Goal: Check status: Check status

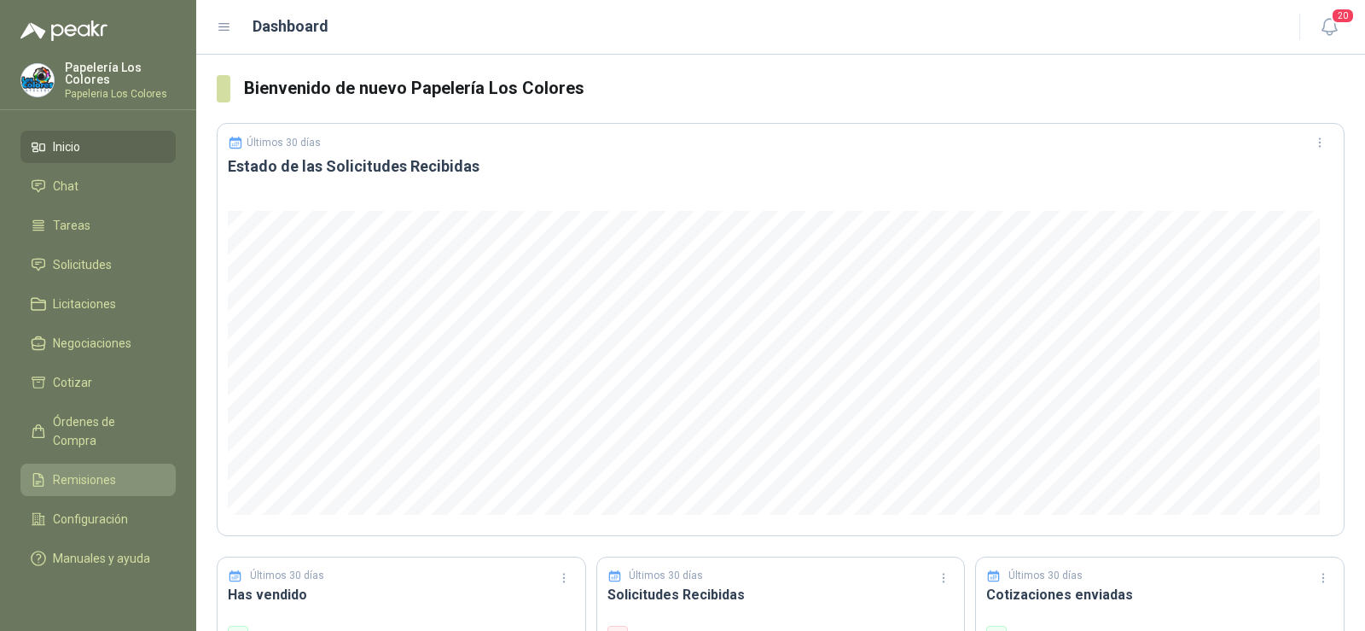
click at [70, 470] on span "Remisiones" at bounding box center [84, 479] width 63 height 19
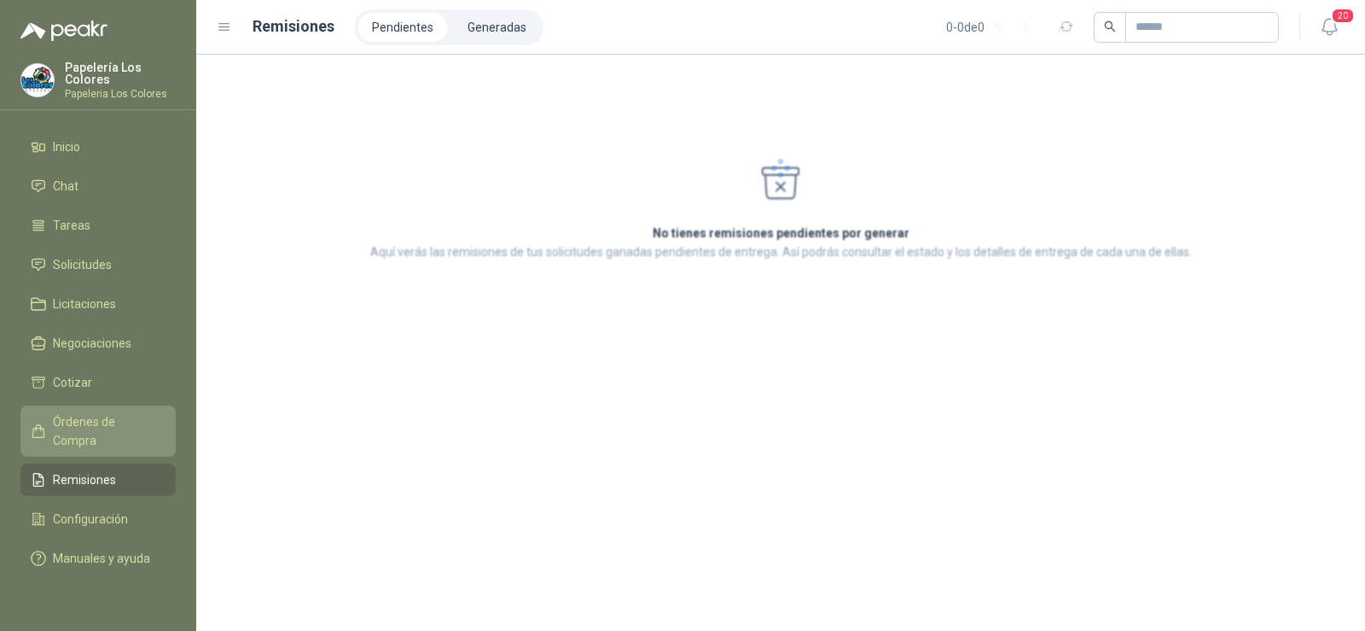
click at [72, 417] on span "Órdenes de Compra" at bounding box center [106, 431] width 107 height 38
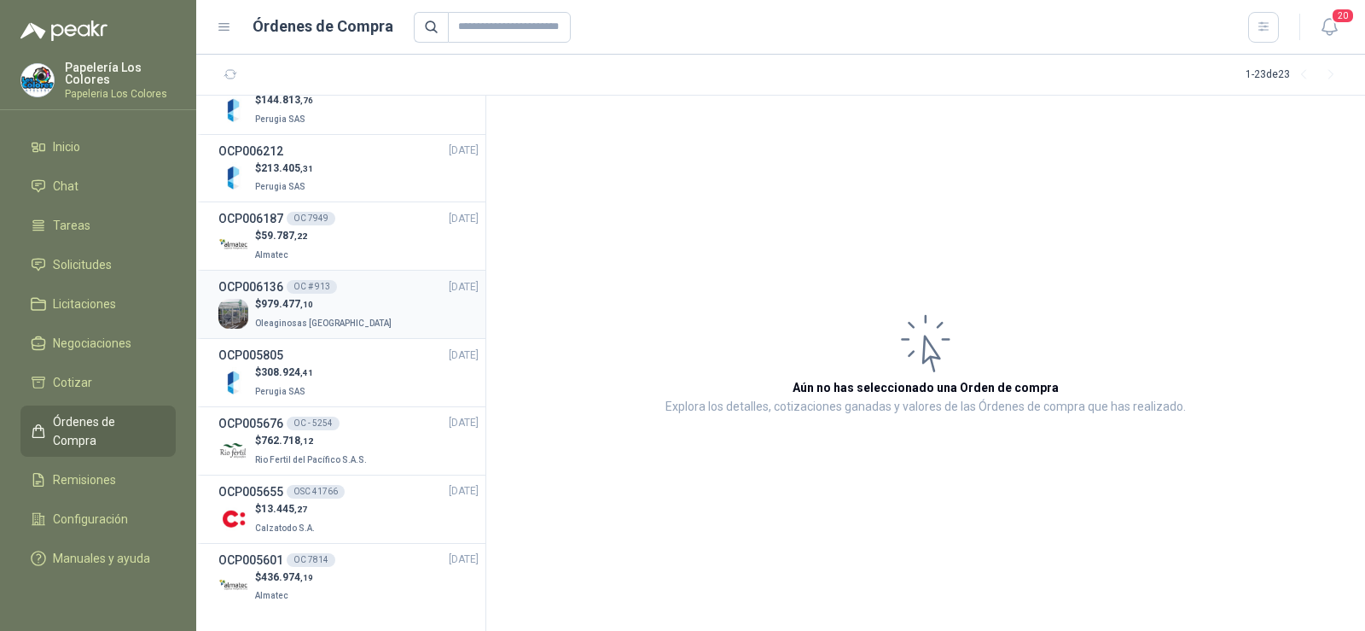
scroll to position [1055, 0]
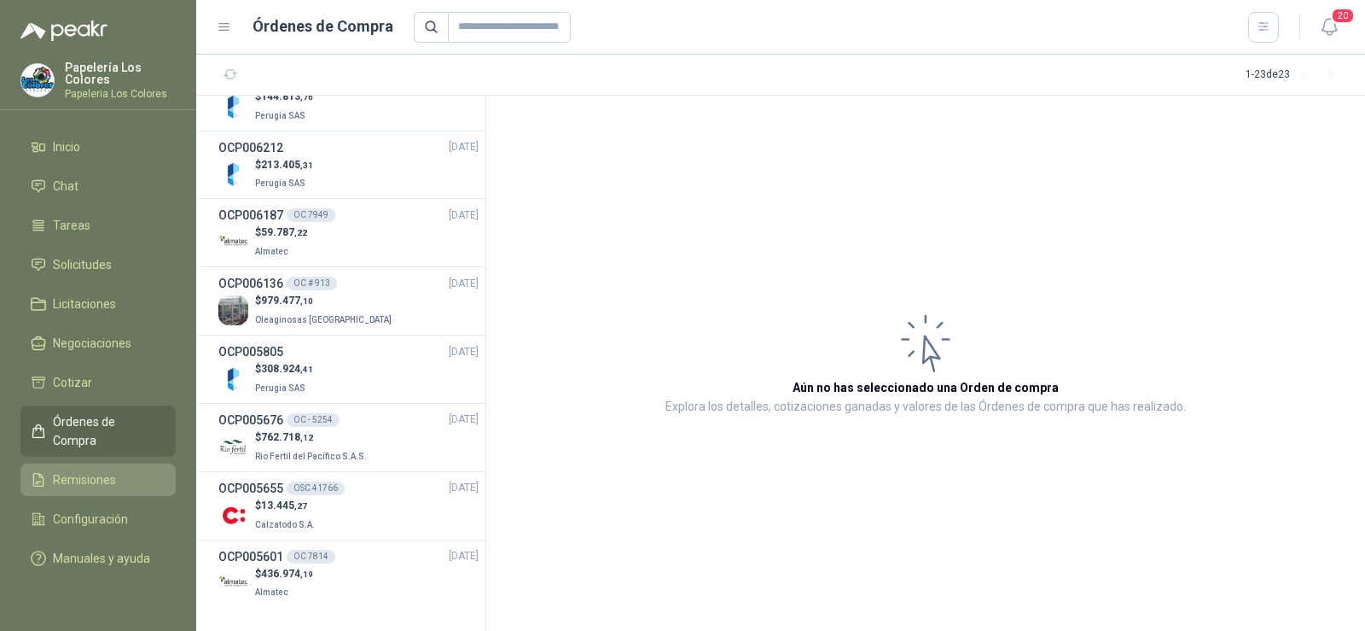
click at [84, 470] on span "Remisiones" at bounding box center [84, 479] width 63 height 19
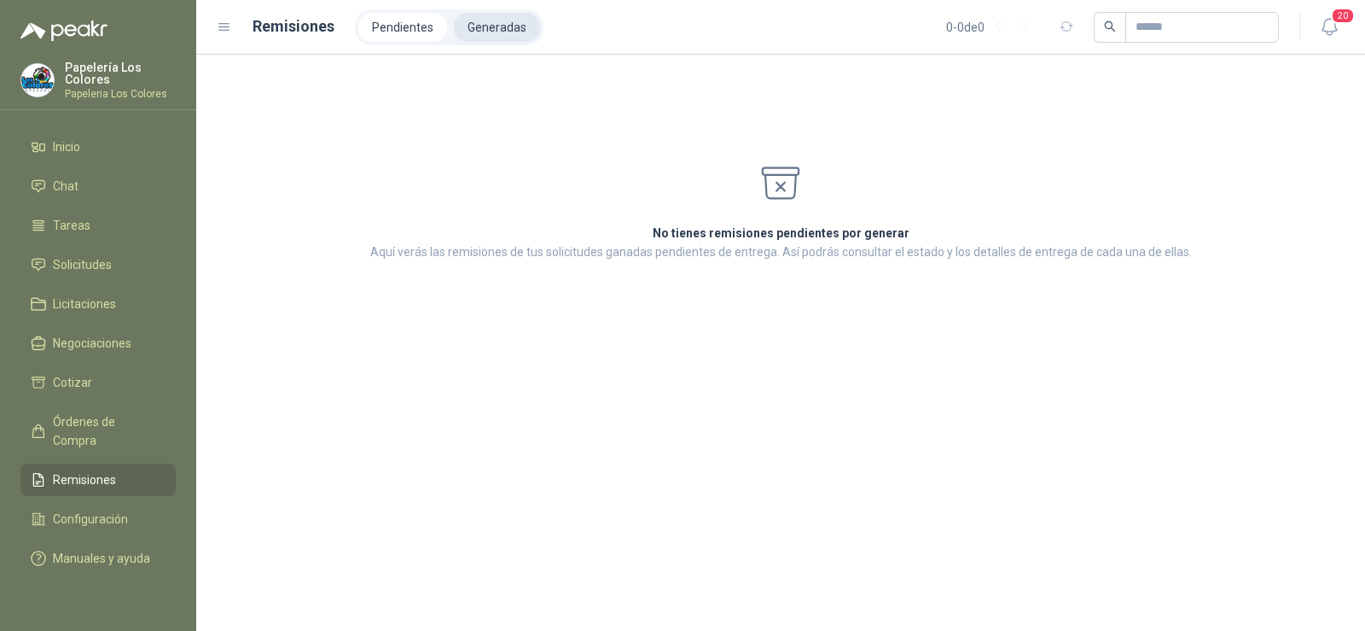
click at [462, 15] on li "Generadas" at bounding box center [497, 27] width 86 height 29
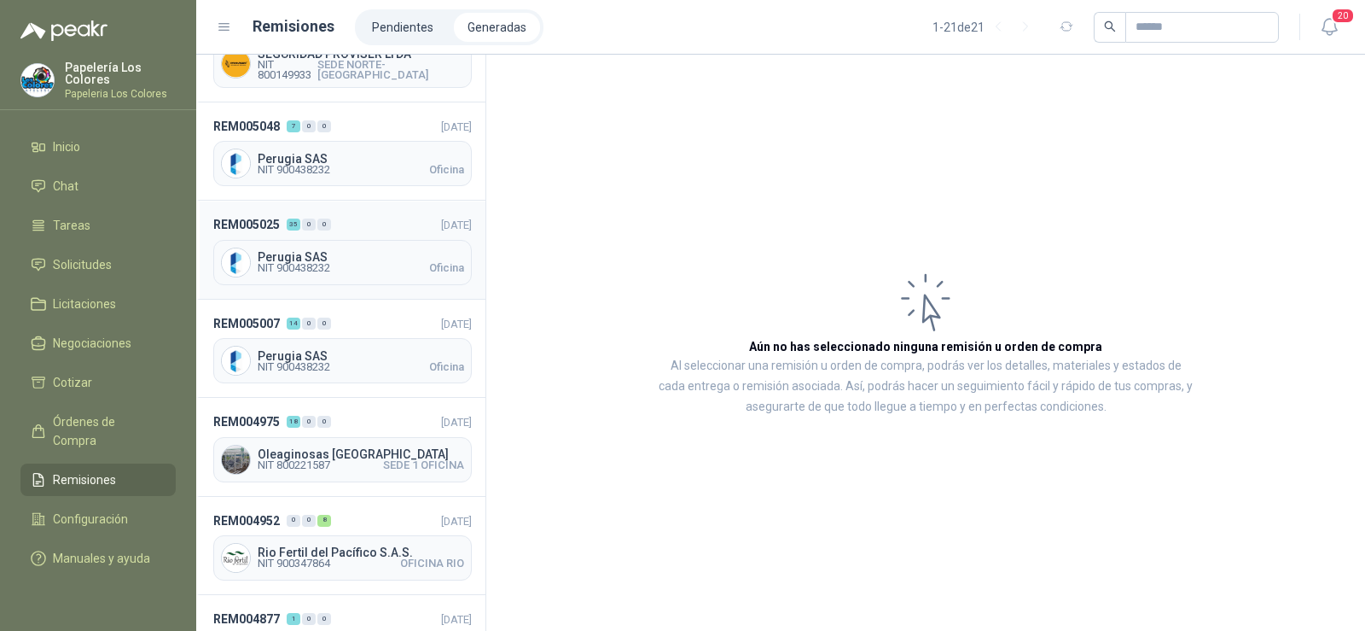
scroll to position [125, 0]
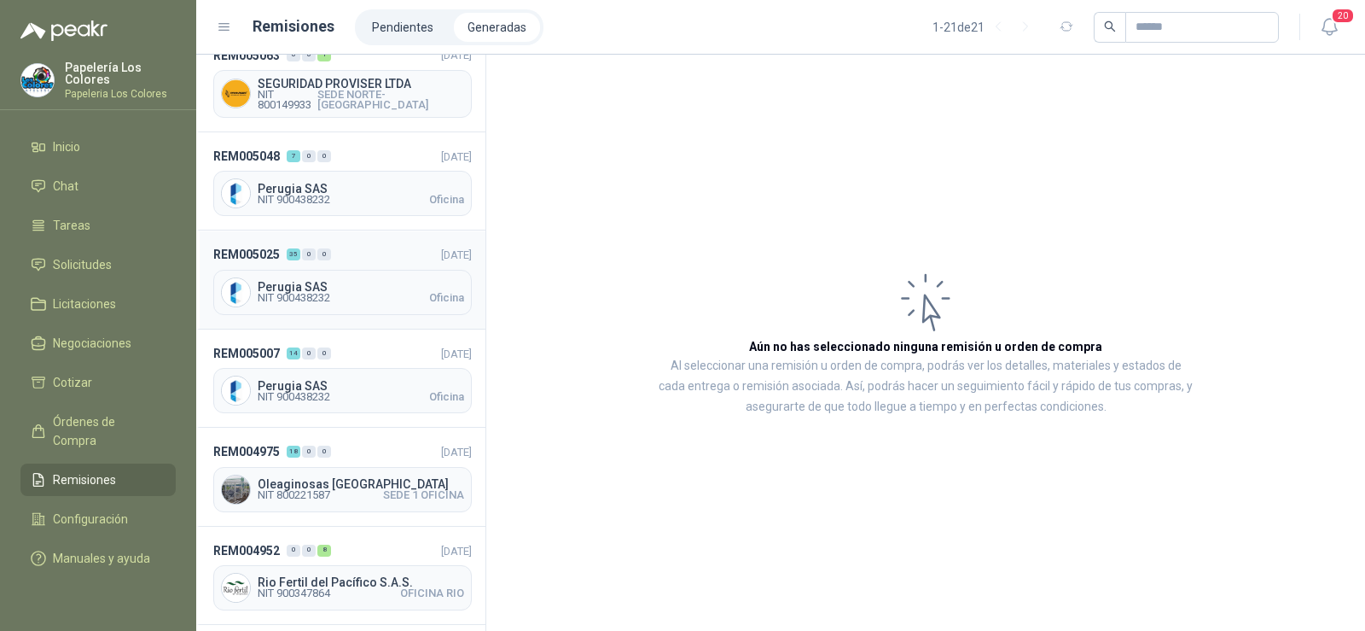
click at [317, 281] on span "Perugia SAS" at bounding box center [361, 287] width 206 height 12
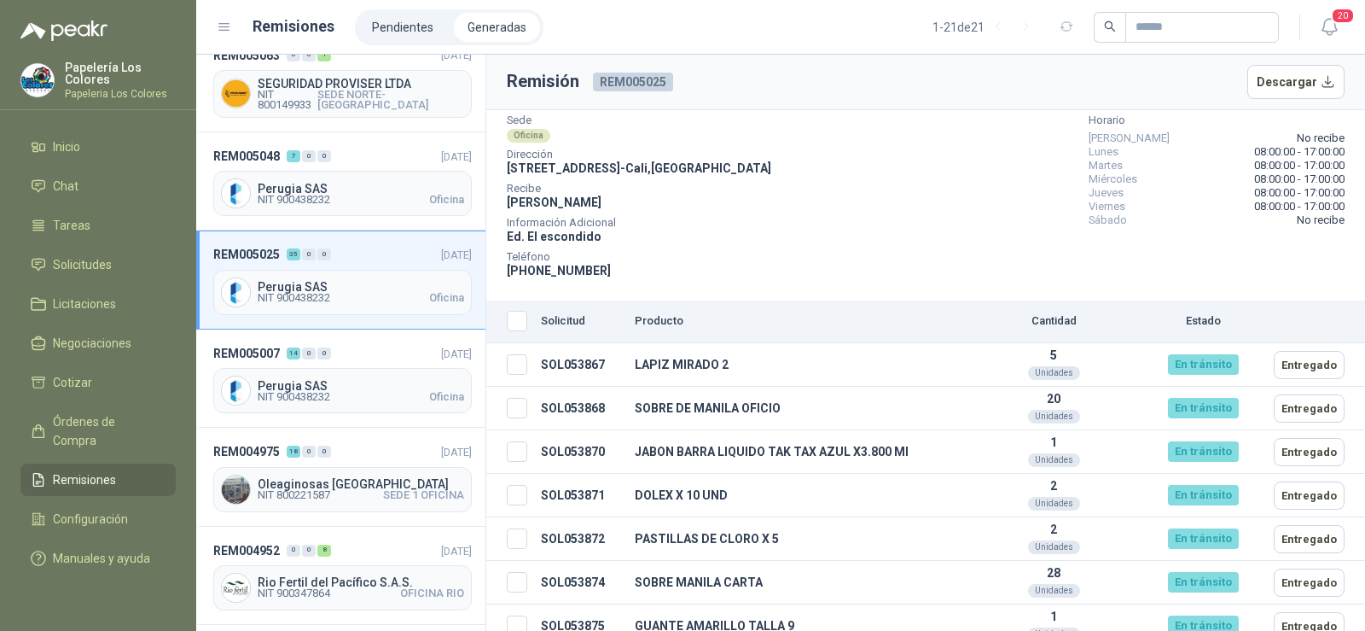
scroll to position [85, 0]
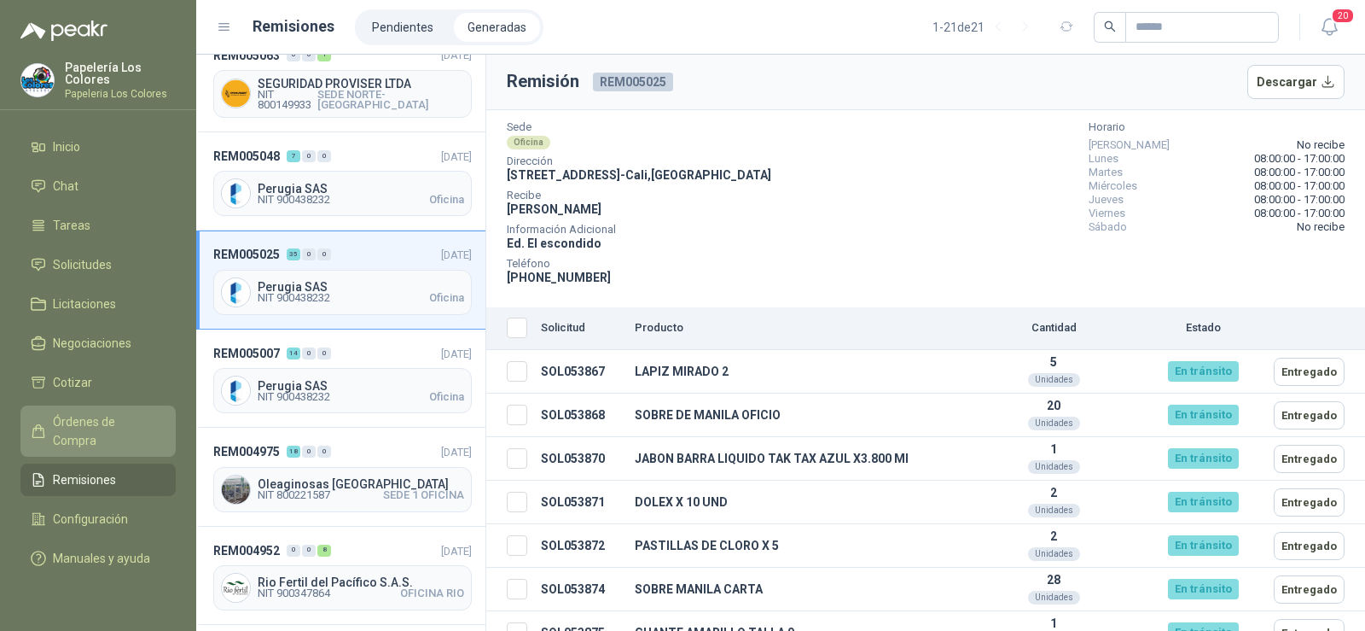
click at [114, 411] on link "Órdenes de Compra" at bounding box center [97, 430] width 155 height 51
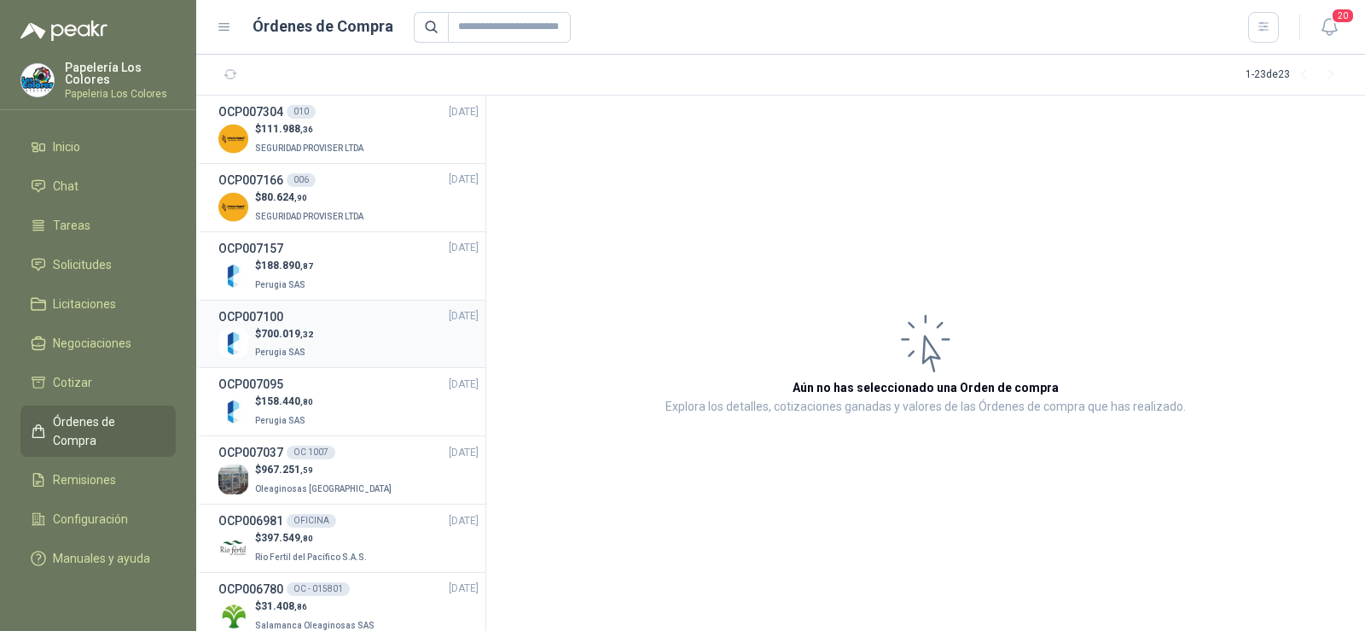
click at [297, 338] on span "700.019 ,32" at bounding box center [287, 334] width 52 height 12
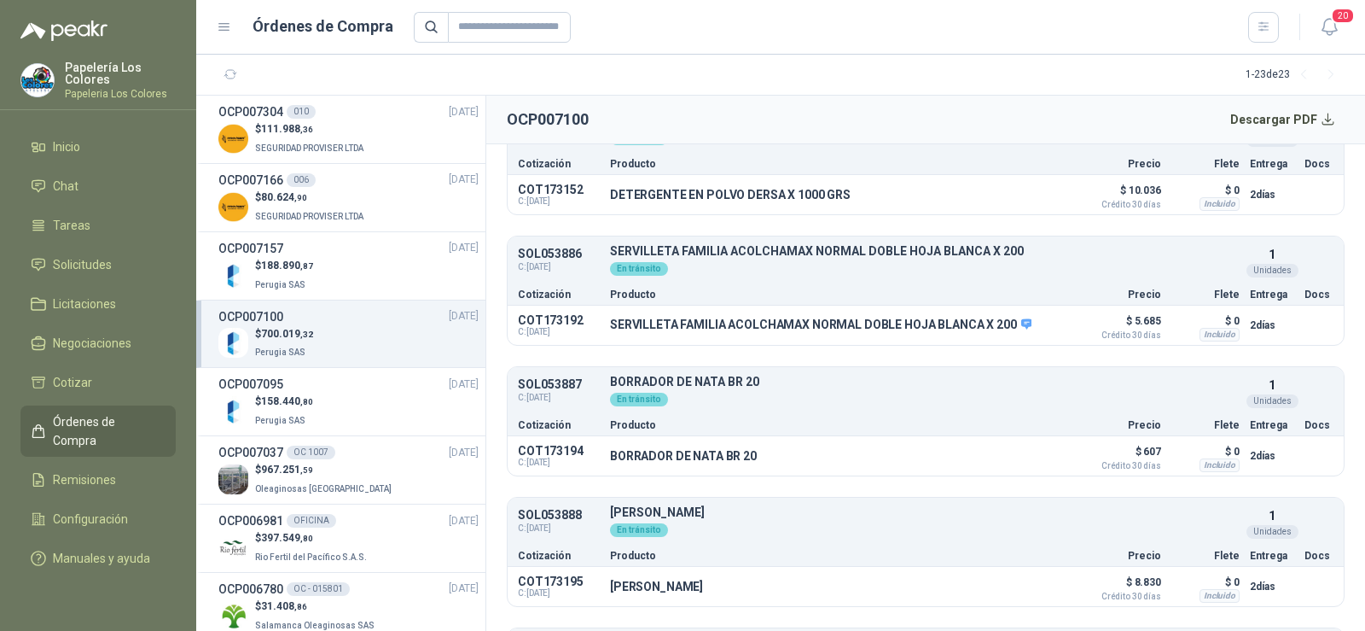
scroll to position [2048, 0]
click at [1018, 328] on button "Detalles" at bounding box center [1025, 323] width 80 height 23
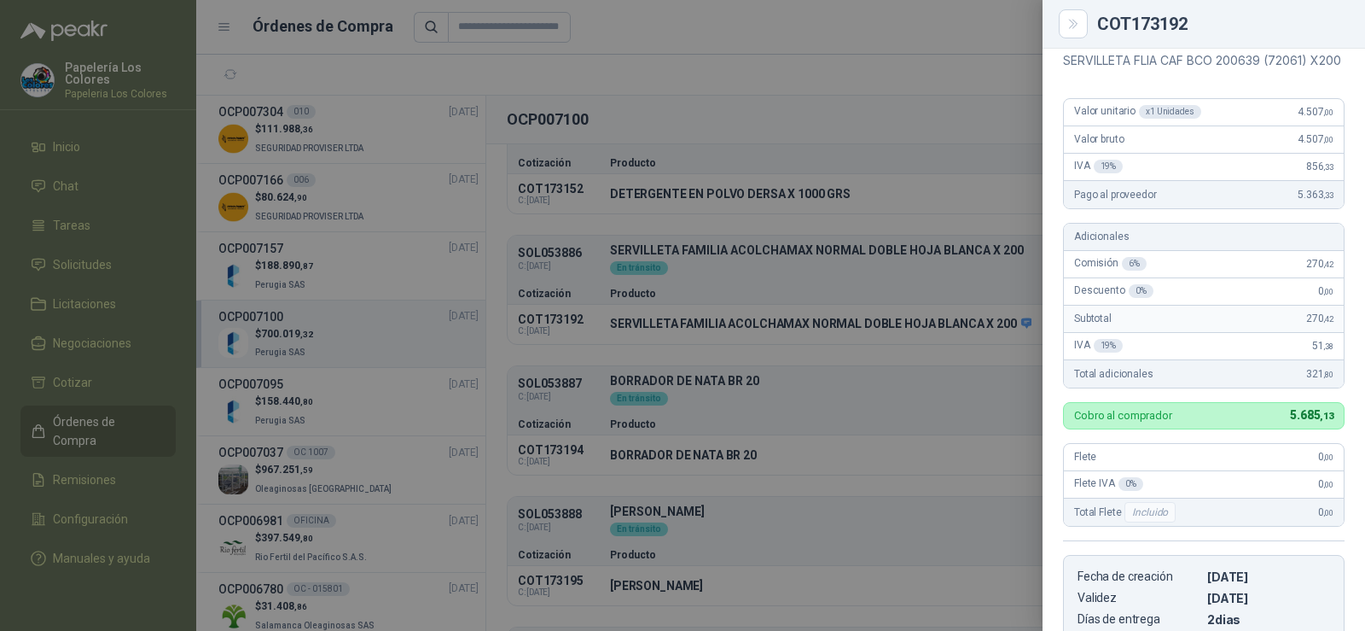
scroll to position [111, 0]
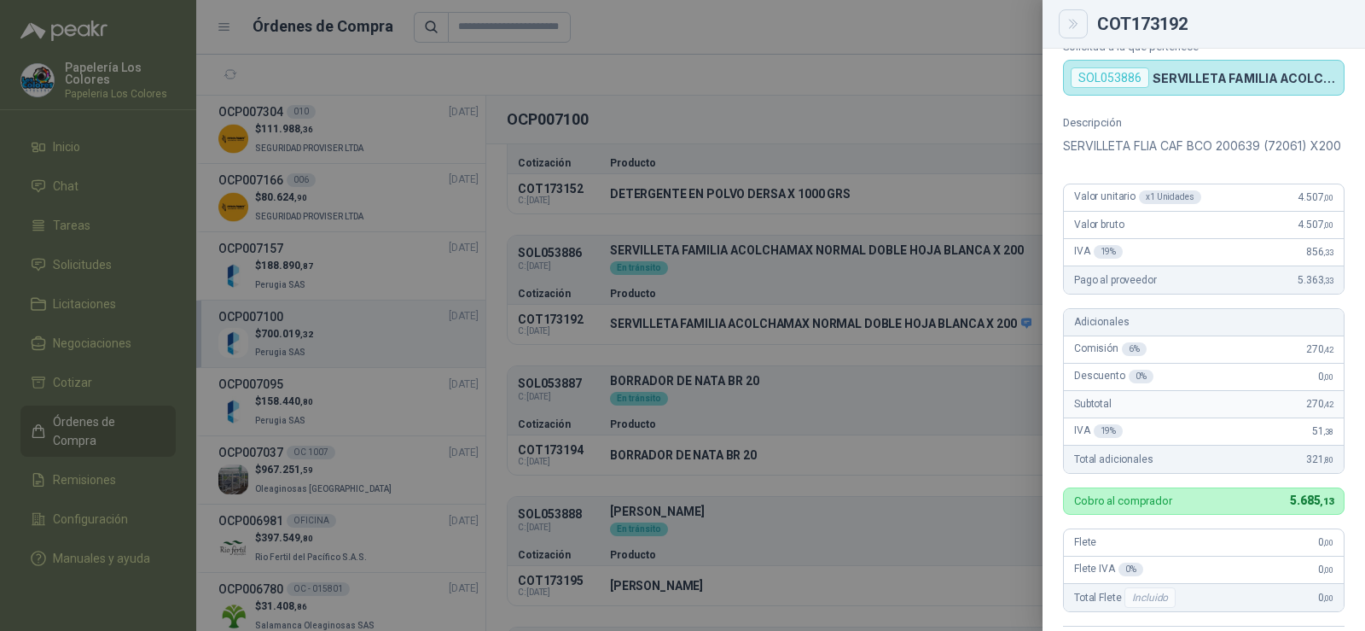
click at [1078, 31] on icon "Close" at bounding box center [1073, 24] width 15 height 15
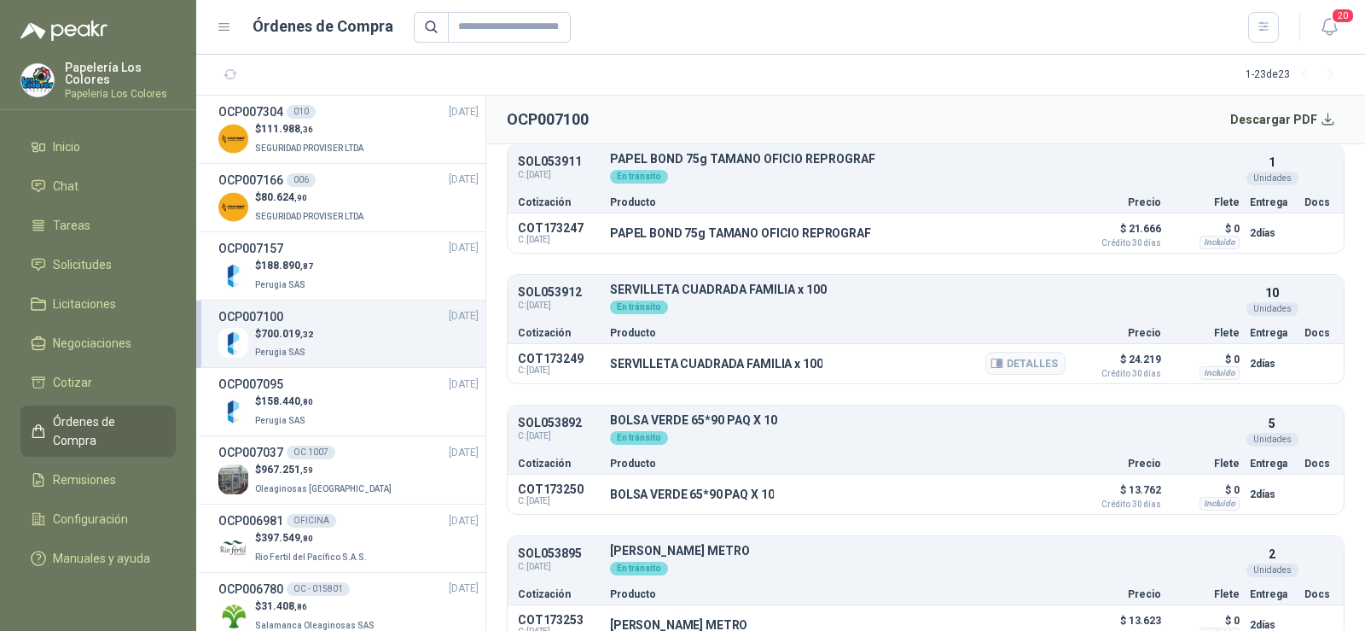
scroll to position [4251, 0]
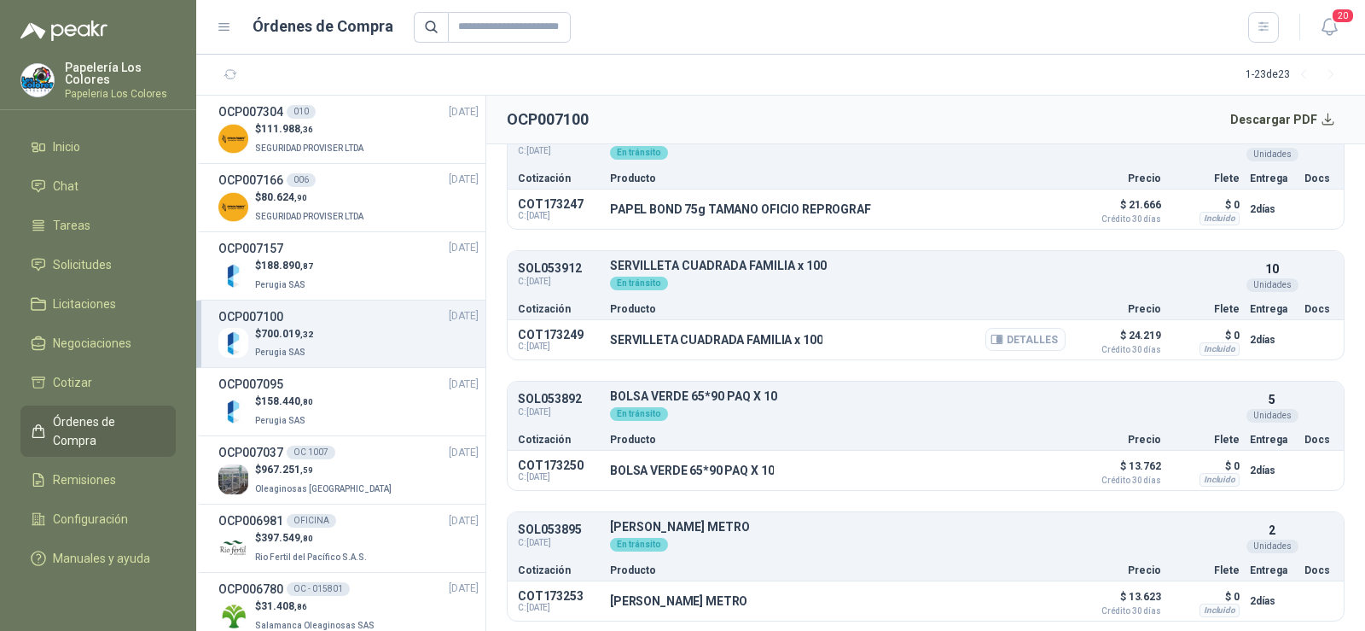
click at [1012, 338] on button "Detalles" at bounding box center [1025, 339] width 80 height 23
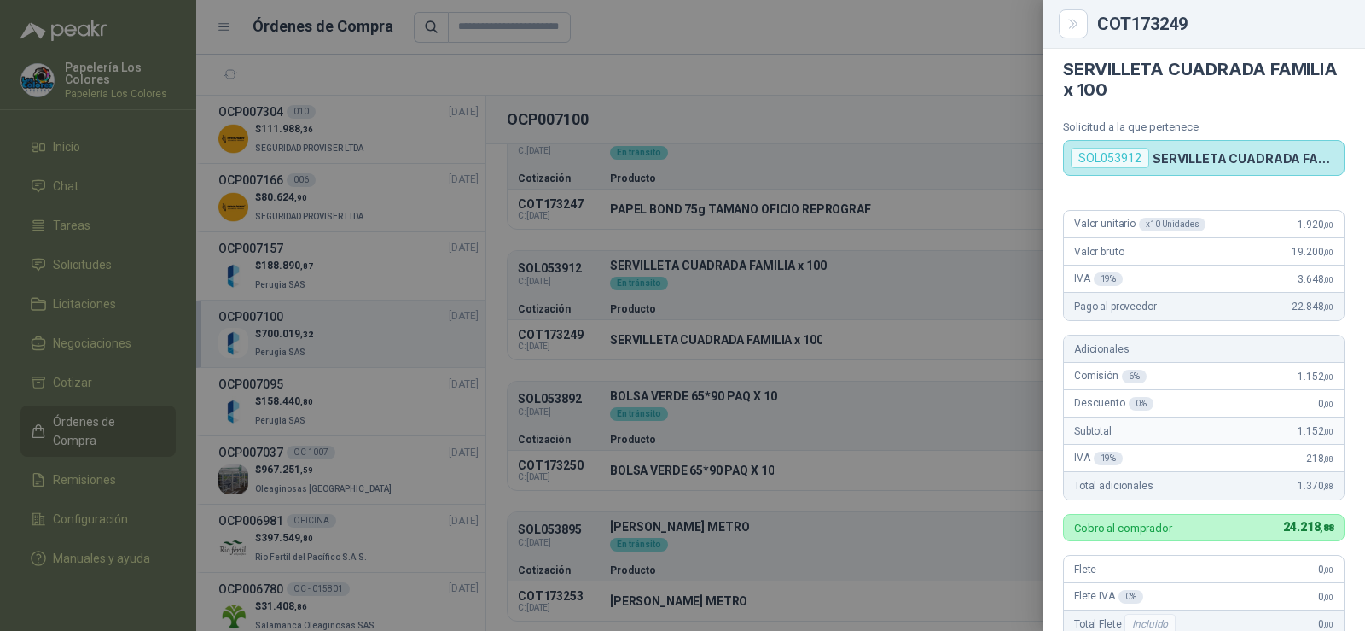
scroll to position [0, 0]
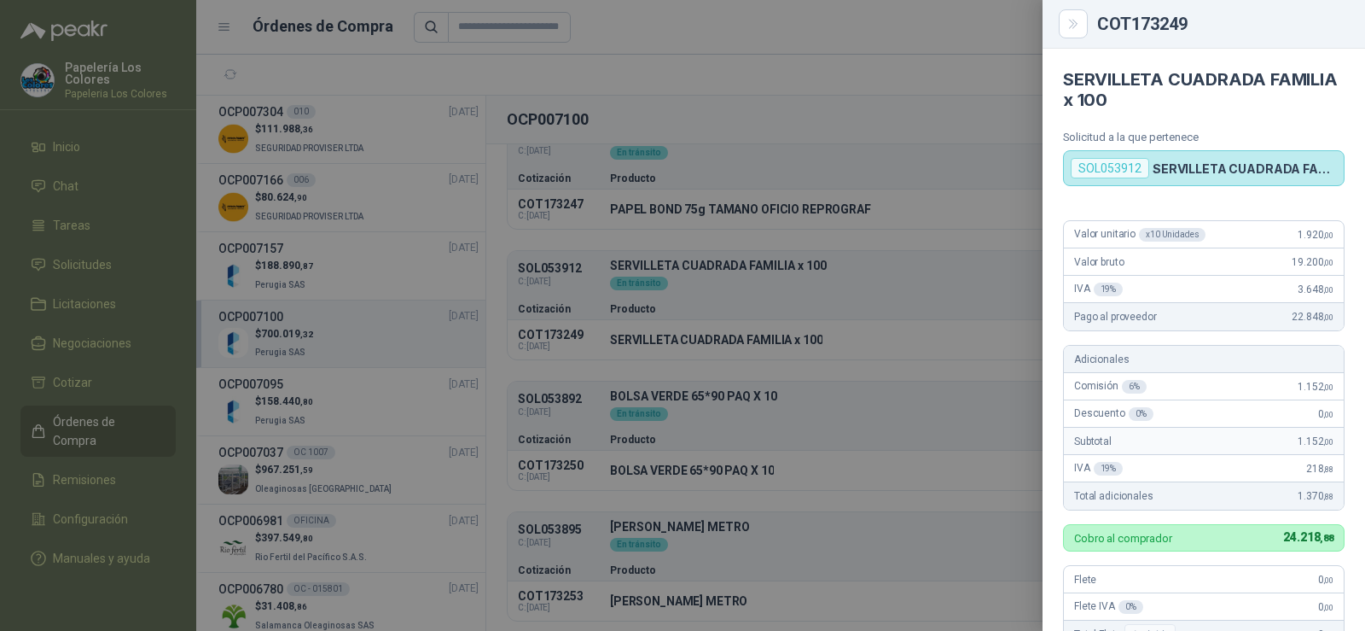
click at [927, 413] on div at bounding box center [682, 315] width 1365 height 631
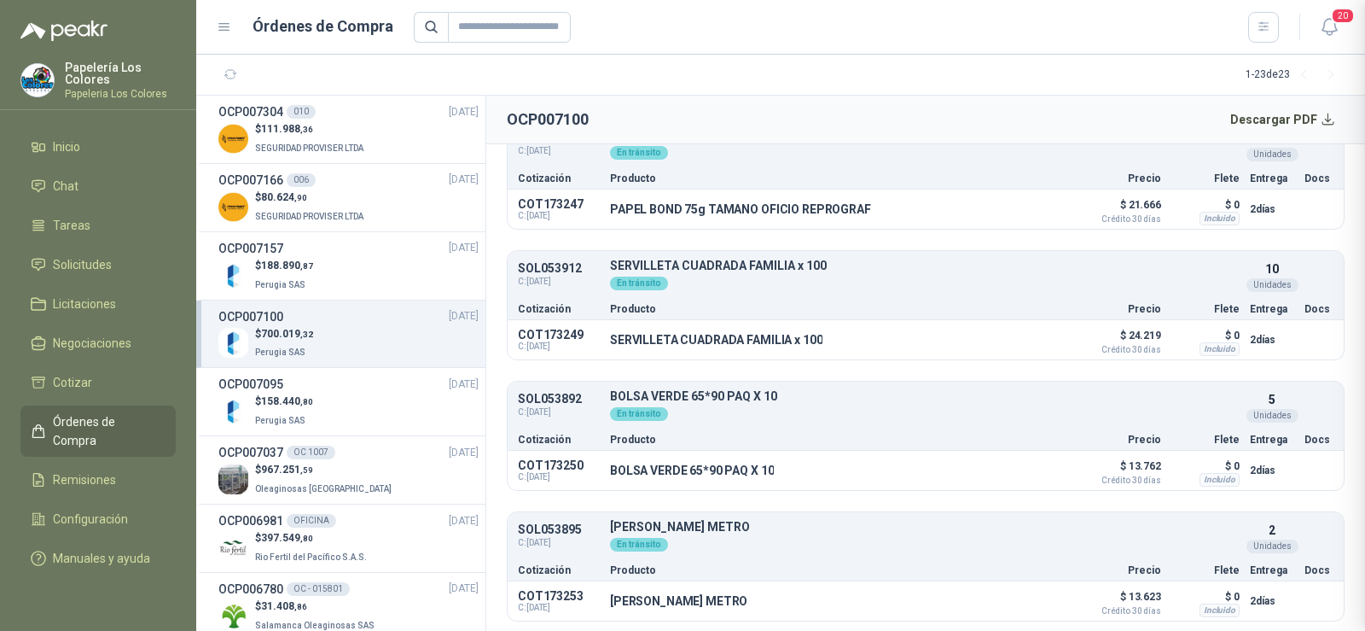
scroll to position [538, 0]
